Goal: Transaction & Acquisition: Purchase product/service

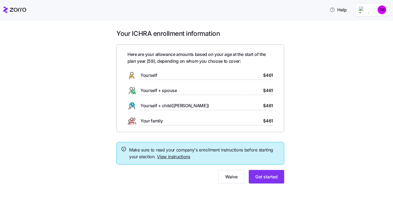
click at [172, 155] on link "View instructions" at bounding box center [173, 156] width 33 height 5
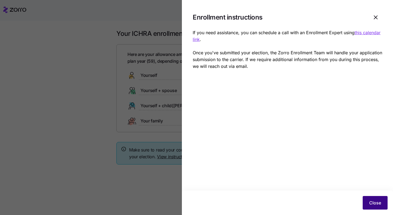
click at [375, 201] on span "Close" at bounding box center [376, 202] width 12 height 7
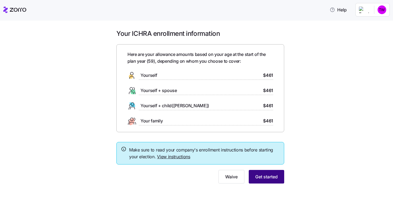
click at [264, 175] on span "Get started" at bounding box center [267, 176] width 22 height 7
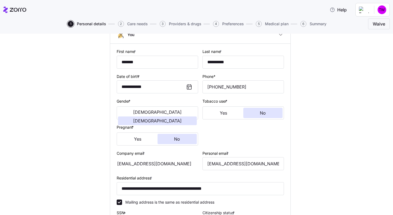
scroll to position [54, 0]
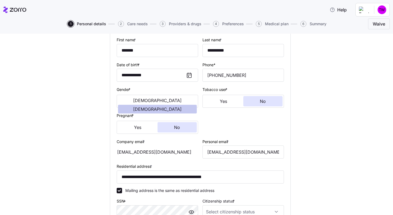
click at [174, 107] on span "[DEMOGRAPHIC_DATA]" at bounding box center [157, 109] width 49 height 4
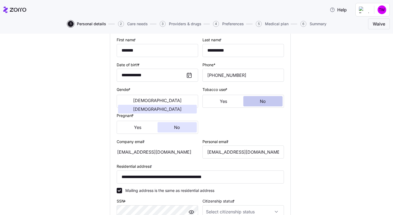
click at [264, 101] on span "No" at bounding box center [263, 101] width 6 height 4
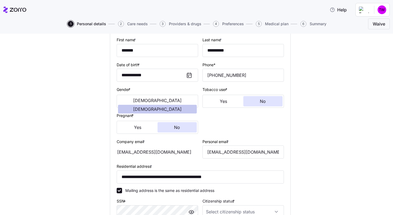
drag, startPoint x: 173, startPoint y: 102, endPoint x: 175, endPoint y: 102, distance: 2.8
click at [175, 107] on span "[DEMOGRAPHIC_DATA]" at bounding box center [157, 109] width 49 height 4
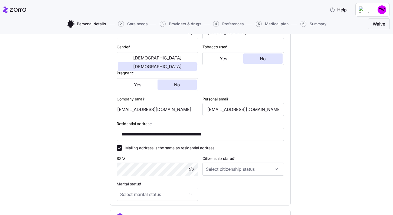
scroll to position [108, 0]
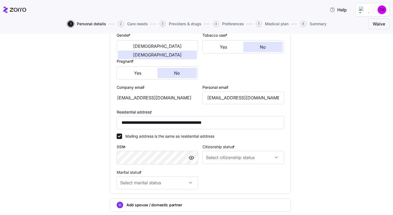
click at [148, 89] on div "Company email * [EMAIL_ADDRESS][DOMAIN_NAME]" at bounding box center [158, 94] width 82 height 21
click at [261, 47] on span "No" at bounding box center [263, 47] width 6 height 4
click at [259, 50] on button "No" at bounding box center [264, 47] width 40 height 10
click at [183, 50] on button "[DEMOGRAPHIC_DATA]" at bounding box center [157, 54] width 79 height 9
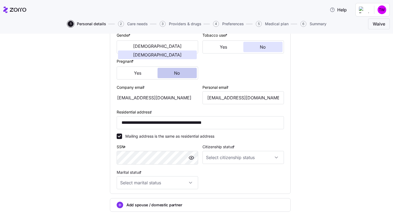
click at [184, 74] on button "No" at bounding box center [178, 73] width 40 height 10
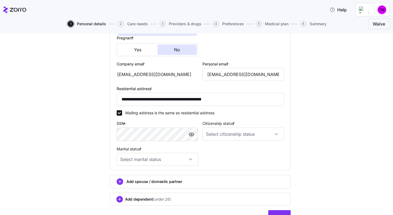
scroll to position [160, 0]
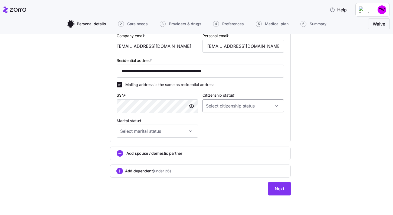
click at [273, 106] on input "Citizenship status *" at bounding box center [244, 105] width 82 height 13
click at [239, 123] on div "[DEMOGRAPHIC_DATA] citizen" at bounding box center [241, 122] width 77 height 11
type input "[DEMOGRAPHIC_DATA] citizen"
click at [190, 131] on input "Marital status *" at bounding box center [158, 130] width 82 height 13
click at [143, 170] on span "In domestic partnership" at bounding box center [142, 170] width 42 height 6
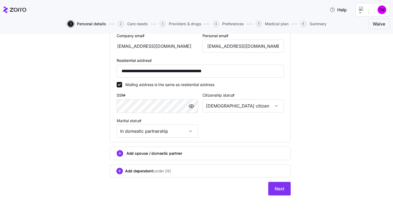
type input "In domestic partnership"
click at [277, 187] on span "Next" at bounding box center [279, 188] width 9 height 7
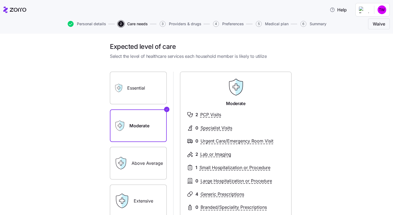
click at [133, 168] on label "Above Average" at bounding box center [138, 163] width 57 height 33
click at [0, 0] on input "Above Average" at bounding box center [0, 0] width 0 height 0
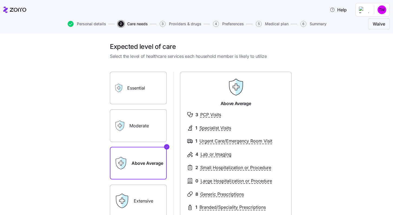
click at [147, 118] on label "Moderate" at bounding box center [138, 125] width 57 height 33
click at [0, 0] on input "Moderate" at bounding box center [0, 0] width 0 height 0
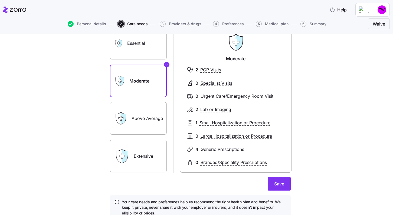
scroll to position [54, 0]
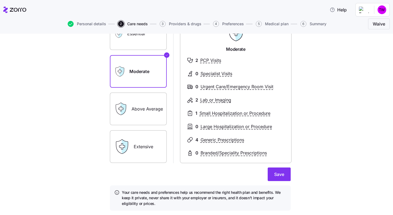
click at [136, 110] on label "Above Average" at bounding box center [138, 108] width 57 height 33
click at [0, 0] on input "Above Average" at bounding box center [0, 0] width 0 height 0
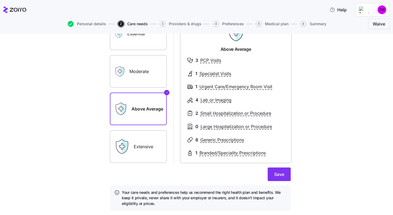
click at [140, 76] on label "Moderate" at bounding box center [138, 71] width 57 height 33
click at [0, 0] on input "Moderate" at bounding box center [0, 0] width 0 height 0
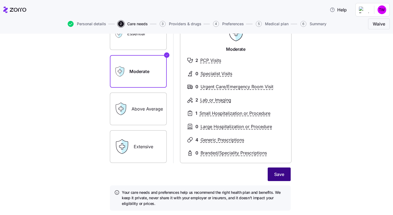
click at [275, 175] on span "Save" at bounding box center [280, 174] width 10 height 7
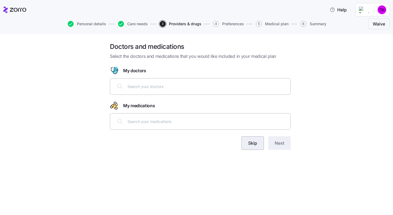
click at [248, 143] on span "Skip" at bounding box center [252, 143] width 9 height 7
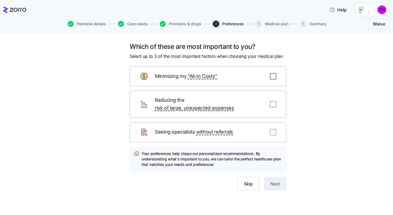
click at [273, 77] on input "checkbox" at bounding box center [273, 76] width 7 height 7
checkbox input "true"
click at [273, 101] on input "checkbox" at bounding box center [273, 104] width 7 height 7
checkbox input "true"
drag, startPoint x: 273, startPoint y: 126, endPoint x: 273, endPoint y: 130, distance: 3.8
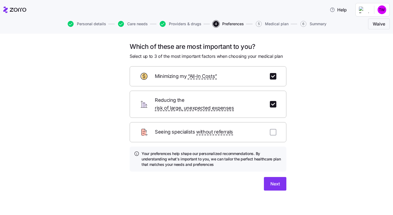
click at [273, 129] on input "checkbox" at bounding box center [273, 132] width 7 height 7
checkbox input "true"
click at [278, 180] on button "Next" at bounding box center [275, 184] width 22 height 14
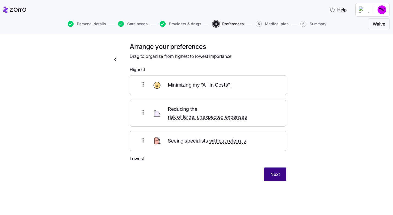
click at [273, 171] on span "Next" at bounding box center [275, 174] width 9 height 7
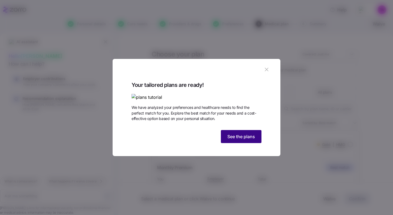
click at [242, 140] on span "See the plans" at bounding box center [242, 136] width 28 height 7
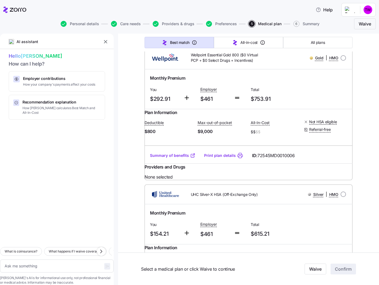
scroll to position [1192, 0]
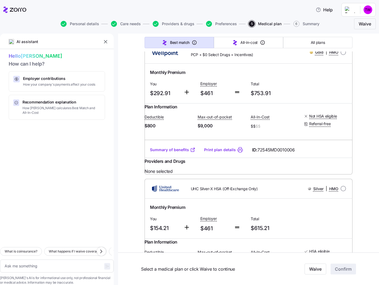
click at [183, 15] on link "Summary of benefits" at bounding box center [173, 11] width 46 height 5
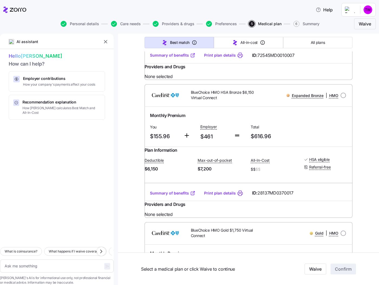
scroll to position [0, 0]
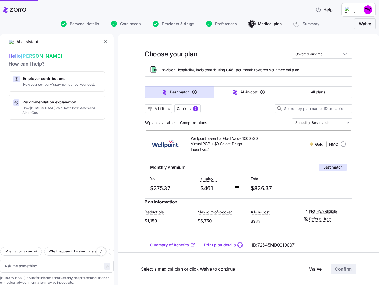
type textarea "x"
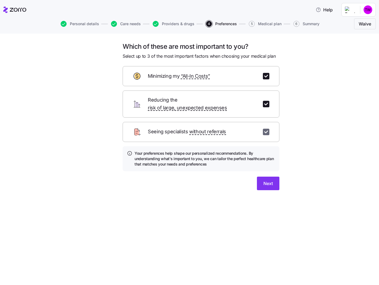
click at [266, 129] on input "checkbox" at bounding box center [266, 132] width 7 height 7
checkbox input "false"
click at [270, 180] on span "Next" at bounding box center [268, 183] width 9 height 7
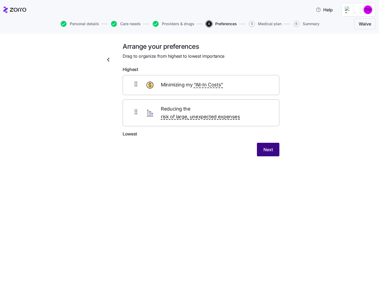
click at [264, 146] on span "Next" at bounding box center [268, 149] width 9 height 7
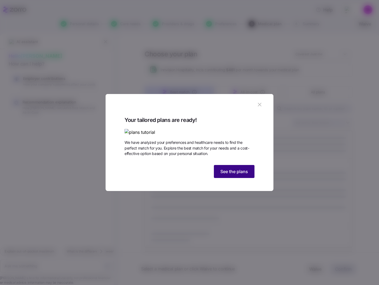
click at [236, 175] on span "See the plans" at bounding box center [235, 171] width 28 height 7
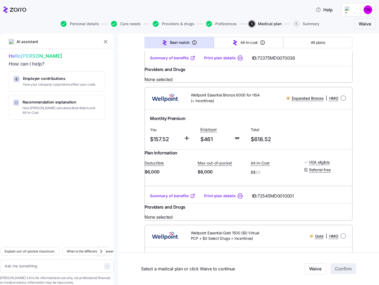
scroll to position [1111, 0]
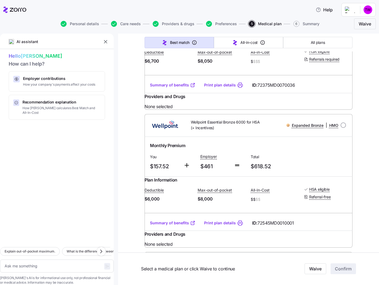
click at [163, 88] on link "Summary of benefits" at bounding box center [173, 84] width 46 height 5
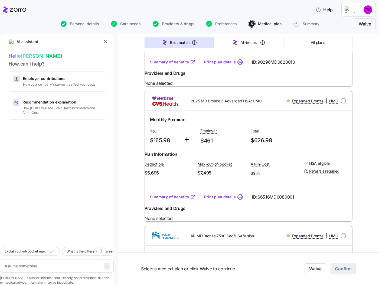
scroll to position [1382, 0]
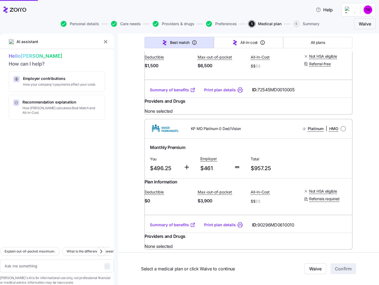
type textarea "x"
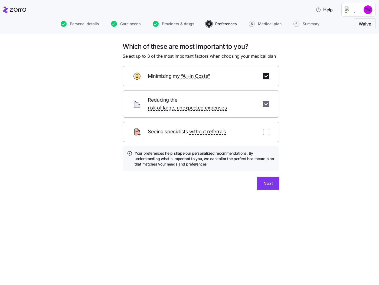
click at [264, 101] on input "checkbox" at bounding box center [266, 104] width 7 height 7
checkbox input "false"
click at [273, 180] on span "Next" at bounding box center [268, 183] width 9 height 7
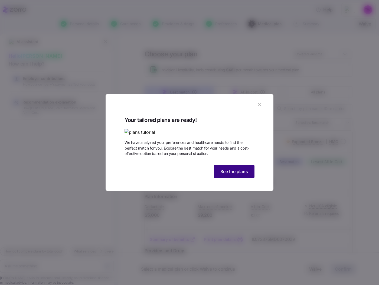
click at [236, 175] on span "See the plans" at bounding box center [235, 171] width 28 height 7
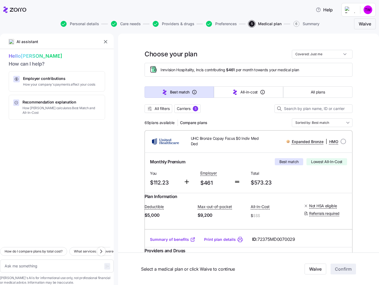
scroll to position [27, 0]
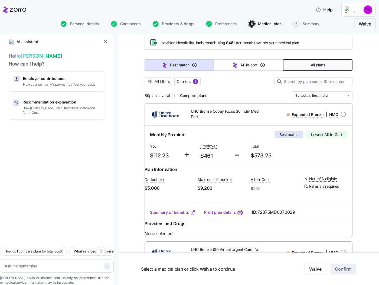
click at [296, 66] on button "All plans" at bounding box center [317, 64] width 69 height 11
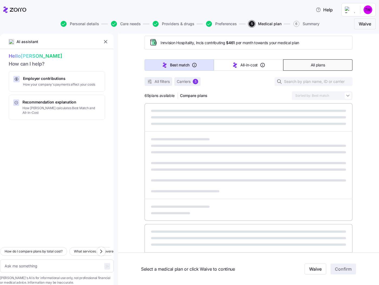
type textarea "x"
type input "Sorted by: Premium"
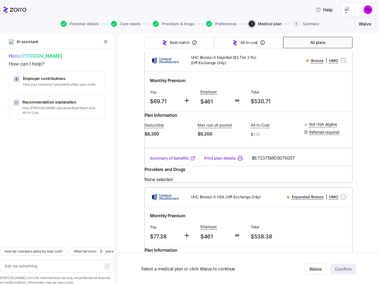
scroll to position [81, 0]
click at [167, 161] on link "Summary of benefits" at bounding box center [173, 157] width 46 height 5
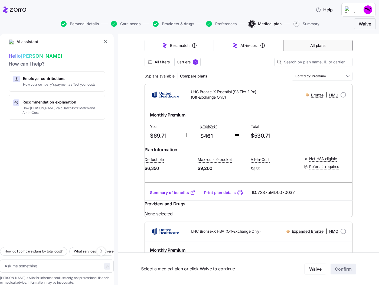
scroll to position [0, 0]
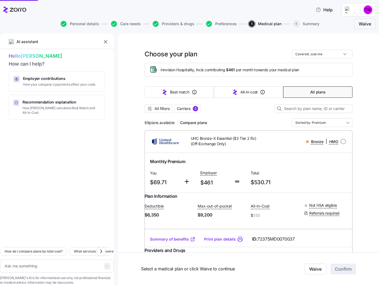
type textarea "x"
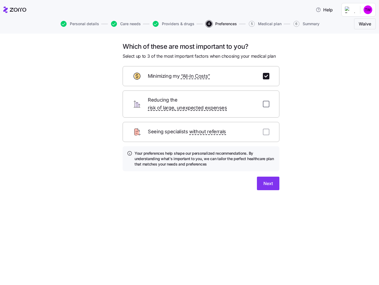
click at [265, 101] on input "checkbox" at bounding box center [266, 104] width 7 height 7
checkbox input "true"
drag, startPoint x: 267, startPoint y: 125, endPoint x: 267, endPoint y: 136, distance: 10.8
click at [267, 129] on input "checkbox" at bounding box center [266, 132] width 7 height 7
checkbox input "true"
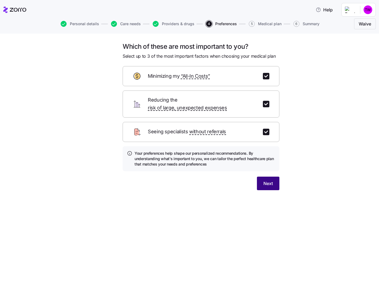
click at [271, 180] on span "Next" at bounding box center [268, 183] width 9 height 7
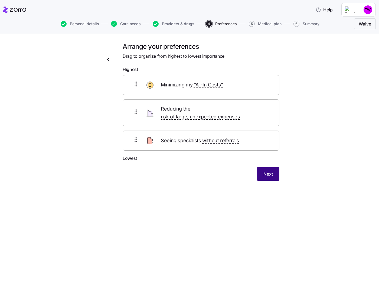
click at [270, 171] on span "Next" at bounding box center [268, 174] width 9 height 7
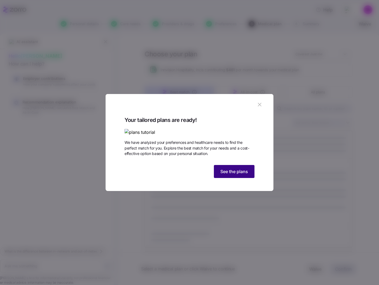
click at [233, 175] on span "See the plans" at bounding box center [235, 171] width 28 height 7
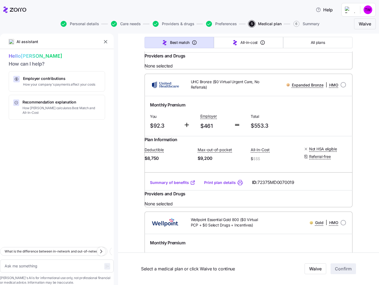
scroll to position [1057, 0]
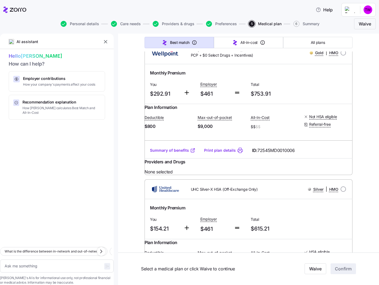
type textarea "x"
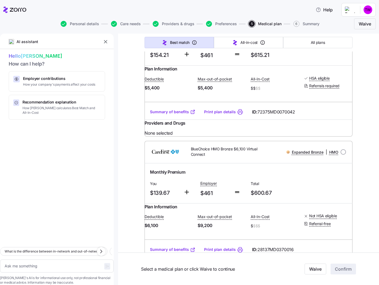
scroll to position [1409, 0]
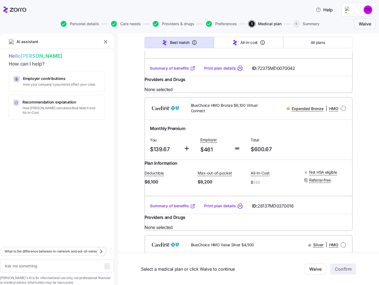
click at [169, 71] on link "Summary of benefits" at bounding box center [173, 68] width 46 height 5
radio input "true"
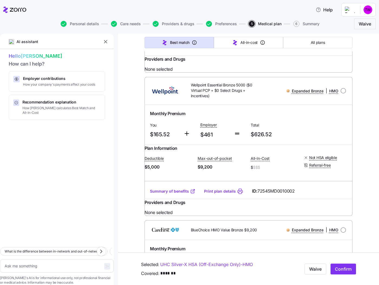
scroll to position [1897, 0]
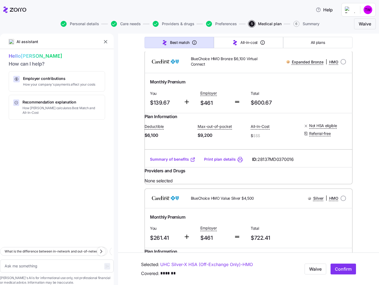
scroll to position [1463, 0]
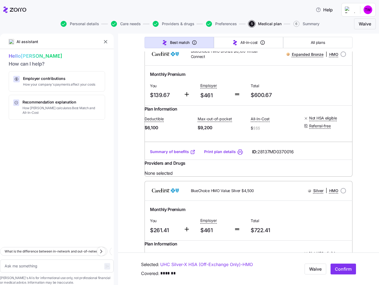
click at [173, 17] on link "Summary of benefits" at bounding box center [173, 13] width 46 height 5
click at [114, 25] on icon "button" at bounding box center [114, 24] width 6 height 6
type textarea "x"
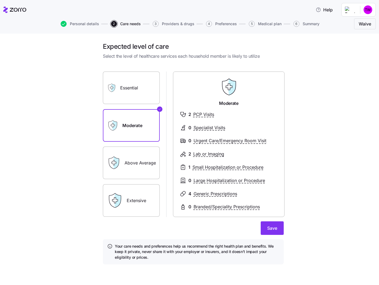
click at [163, 26] on button "3 Providers & drugs" at bounding box center [174, 24] width 42 height 6
click at [273, 214] on span "Save" at bounding box center [272, 228] width 10 height 7
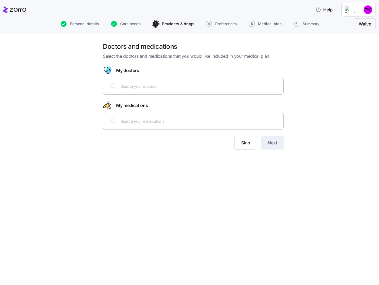
click at [177, 120] on input "text" at bounding box center [201, 121] width 160 height 6
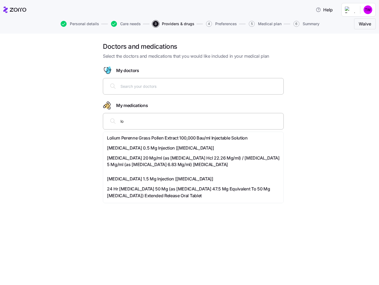
type input "l"
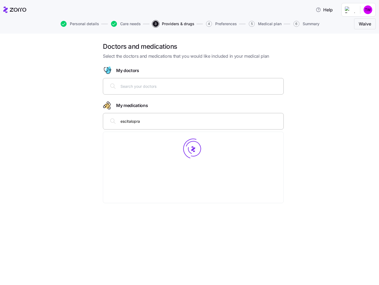
type input "[MEDICAL_DATA]"
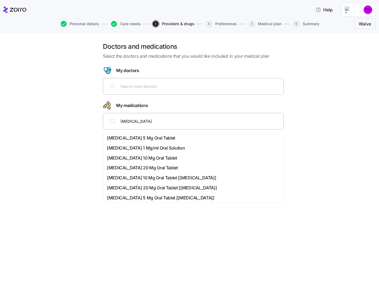
click at [160, 156] on span "[MEDICAL_DATA] 10 Mg Oral Tablet" at bounding box center [142, 158] width 70 height 7
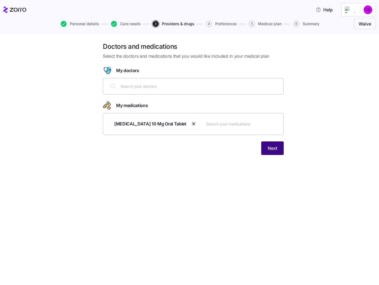
click at [270, 150] on span "Next" at bounding box center [272, 148] width 9 height 7
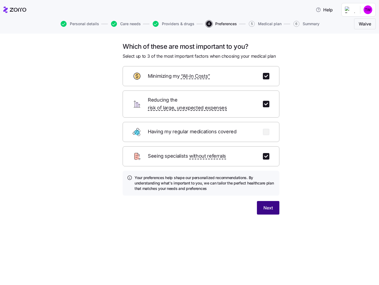
click at [266, 205] on span "Next" at bounding box center [268, 208] width 9 height 7
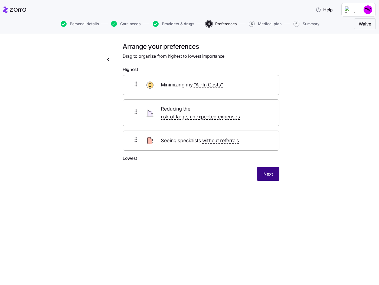
click at [276, 167] on button "Next" at bounding box center [268, 174] width 22 height 14
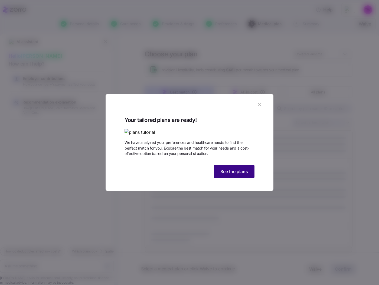
click at [236, 175] on span "See the plans" at bounding box center [235, 171] width 28 height 7
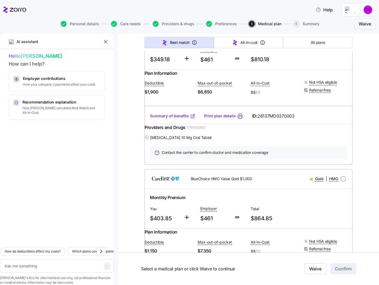
scroll to position [461, 0]
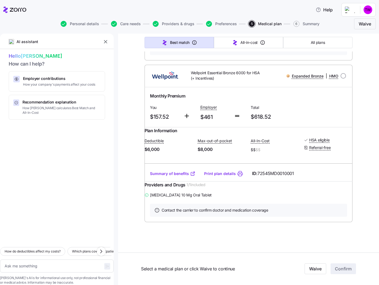
type textarea "x"
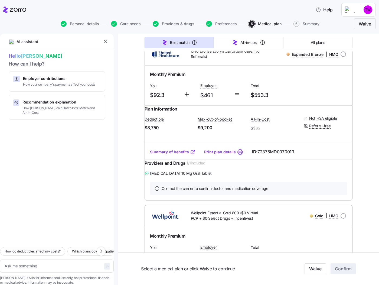
scroll to position [1247, 0]
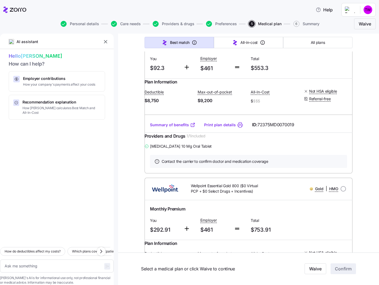
click at [170, 128] on link "Summary of benefits" at bounding box center [173, 124] width 46 height 5
click at [343, 30] on input "radio" at bounding box center [343, 26] width 5 height 5
radio input "true"
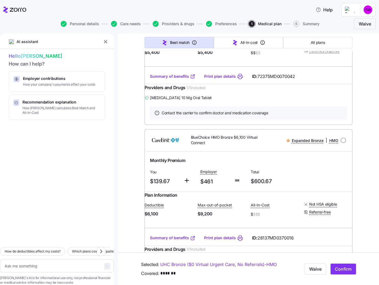
scroll to position [1626, 0]
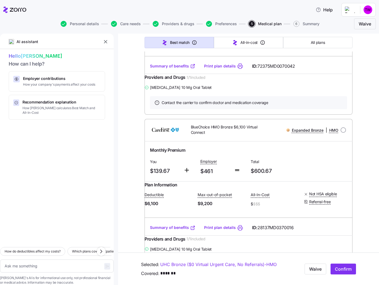
click at [172, 69] on link "Summary of benefits" at bounding box center [173, 65] width 46 height 5
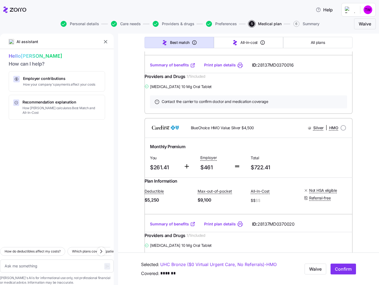
scroll to position [1816, 0]
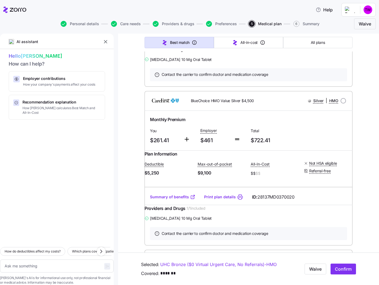
click at [171, 41] on link "Summary of benefits" at bounding box center [173, 37] width 46 height 5
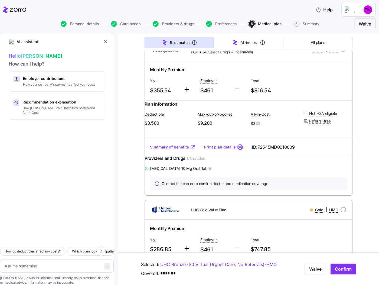
scroll to position [2520, 0]
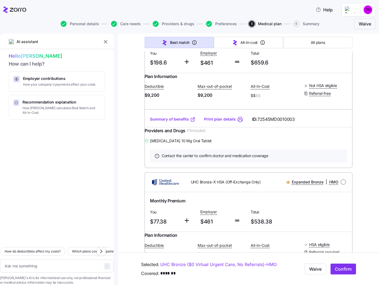
type textarea "x"
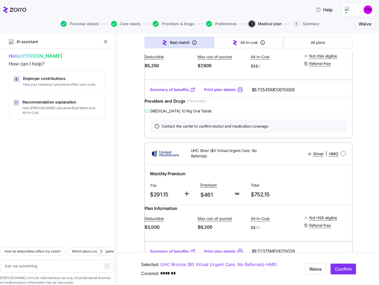
scroll to position [3252, 0]
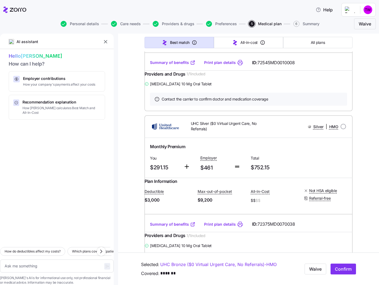
radio input "true"
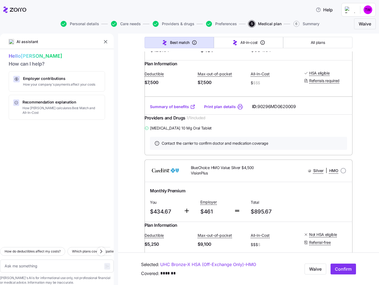
scroll to position [4173, 0]
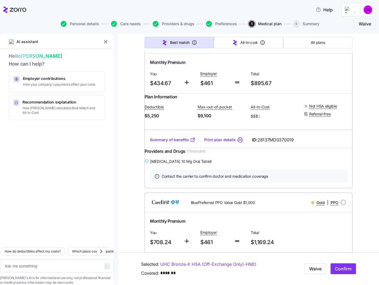
type textarea "x"
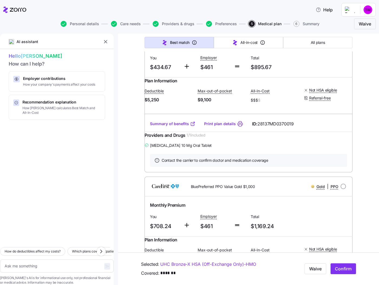
radio input "true"
type textarea "x"
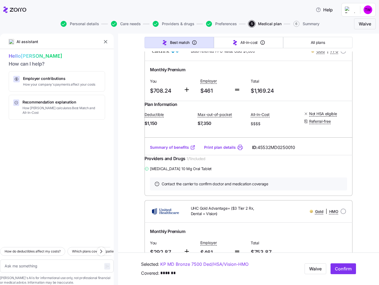
scroll to position [4471, 0]
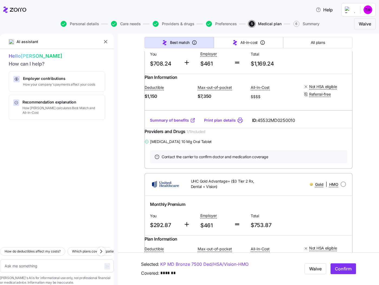
radio input "true"
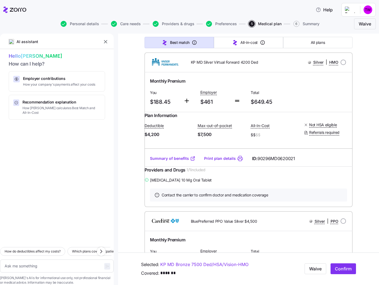
scroll to position [6205, 0]
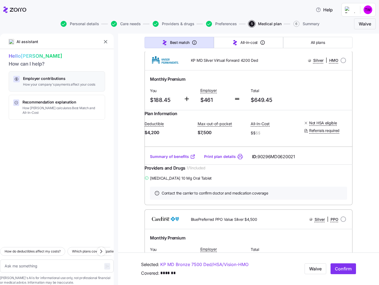
click at [28, 78] on span "Employer contributions" at bounding box center [59, 78] width 72 height 5
type textarea "x"
type textarea "Can you explain how my employer contributions work and how they affect my month…"
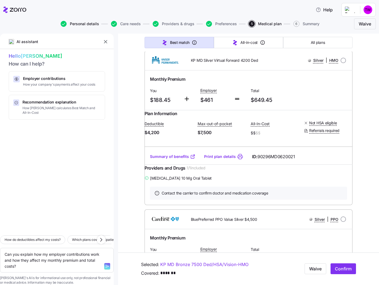
click at [83, 24] on span "Personal details" at bounding box center [84, 24] width 29 height 4
type textarea "x"
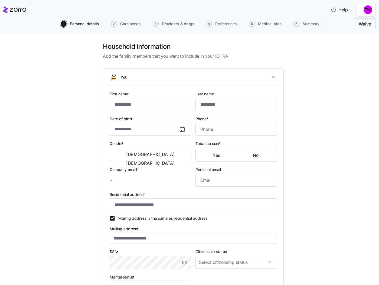
type input "*******"
type input "**********"
type input "[EMAIL_ADDRESS][DOMAIN_NAME]"
type input "**********"
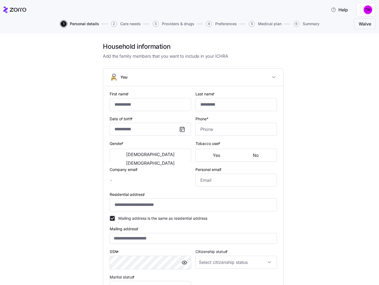
checkbox input "true"
type input "**********"
type input "[PHONE_NUMBER]"
type input "[DEMOGRAPHIC_DATA] citizen"
type input "In domestic partnership"
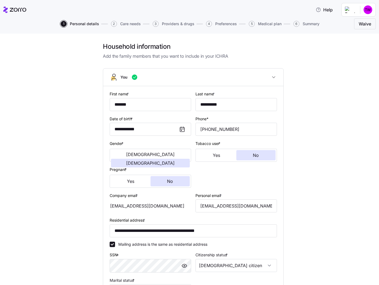
scroll to position [89, 0]
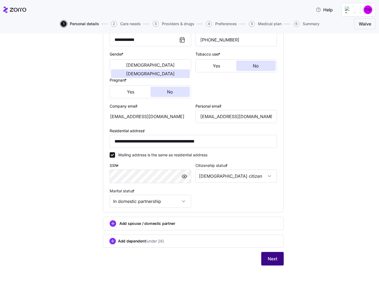
click at [272, 256] on button "Next" at bounding box center [272, 259] width 22 height 14
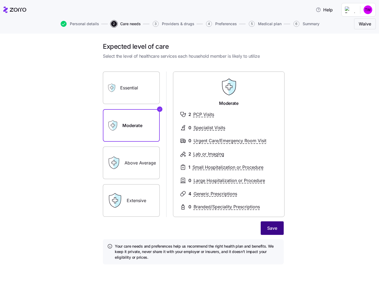
click at [273, 230] on span "Save" at bounding box center [272, 228] width 10 height 7
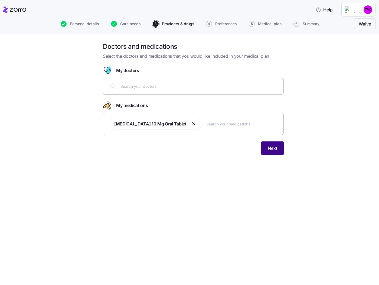
click at [273, 147] on span "Next" at bounding box center [272, 148] width 9 height 7
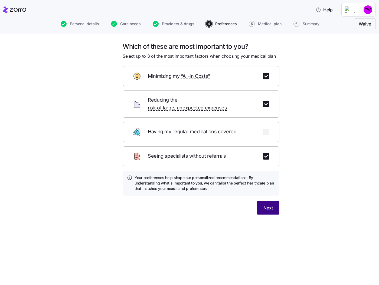
click at [267, 205] on span "Next" at bounding box center [268, 208] width 9 height 7
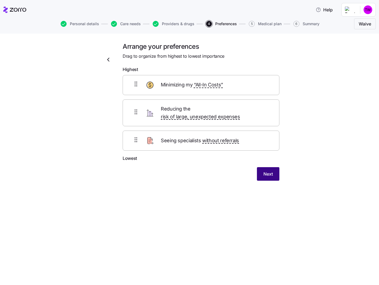
click at [272, 171] on span "Next" at bounding box center [268, 174] width 9 height 7
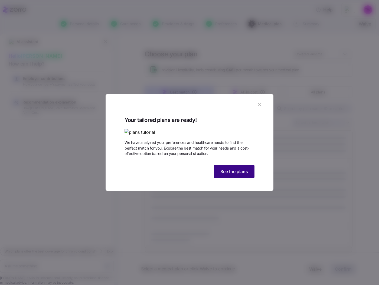
click at [233, 175] on span "See the plans" at bounding box center [235, 171] width 28 height 7
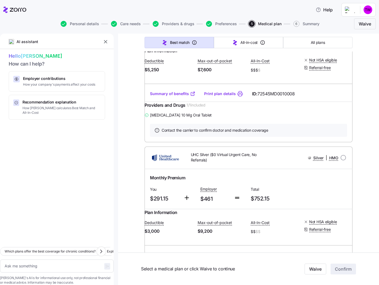
scroll to position [3208, 0]
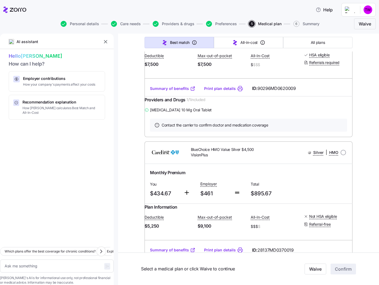
scroll to position [4184, 0]
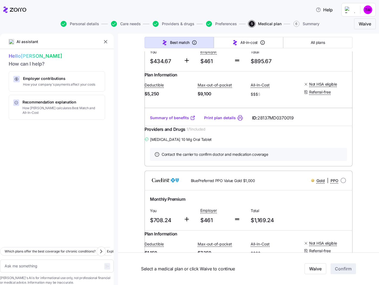
scroll to position [4319, 0]
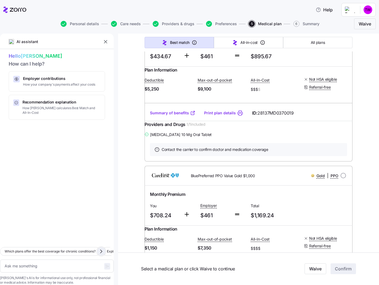
click at [101, 250] on icon "button" at bounding box center [102, 251] width 2 height 3
click at [103, 248] on icon "button" at bounding box center [101, 251] width 7 height 7
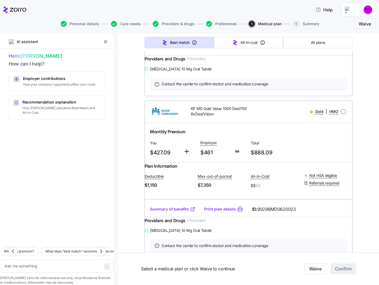
scroll to position [5701, 0]
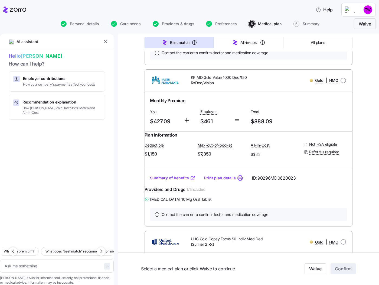
click at [326, 8] on span "Help" at bounding box center [324, 10] width 17 height 7
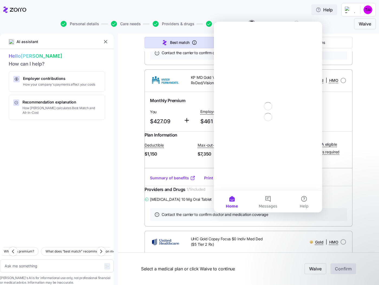
scroll to position [0, 0]
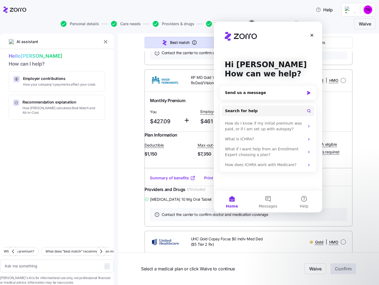
click at [232, 200] on button "Home" at bounding box center [232, 202] width 36 height 22
click at [79, 168] on div at bounding box center [57, 194] width 114 height 97
click at [311, 35] on icon "Close" at bounding box center [312, 35] width 4 height 4
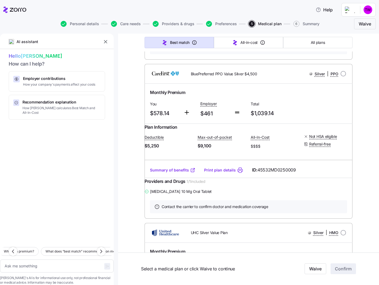
scroll to position [6352, 0]
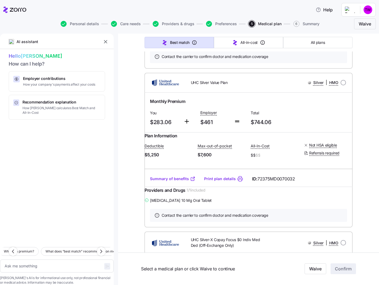
type textarea "x"
